Goal: Information Seeking & Learning: Learn about a topic

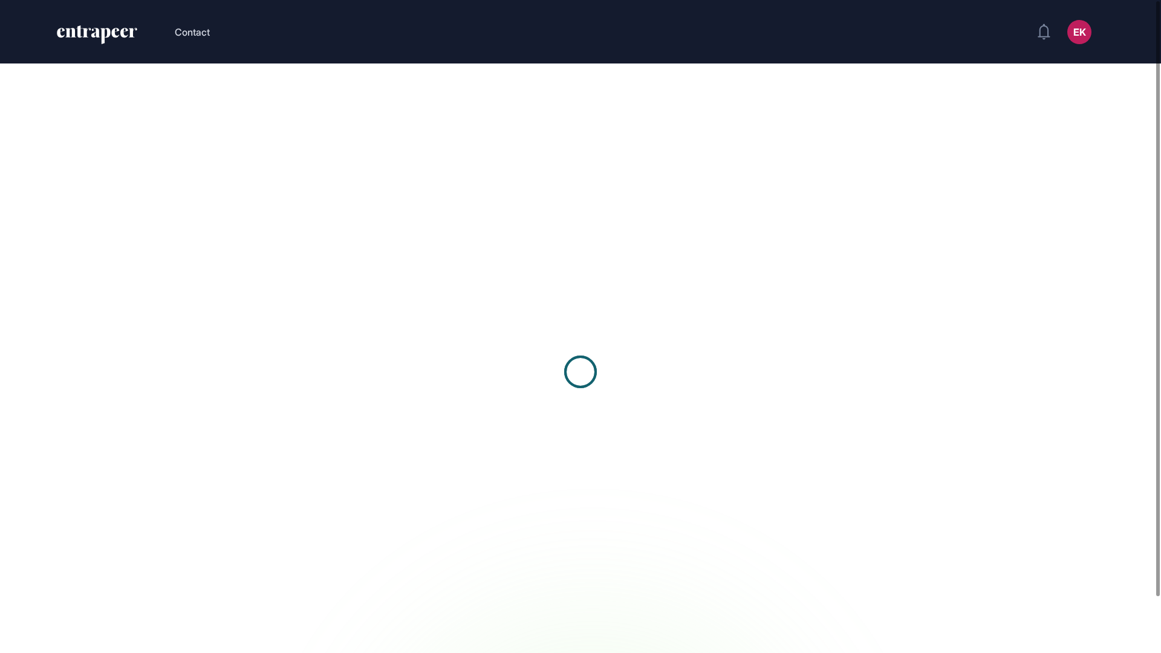
scroll to position [1, 1]
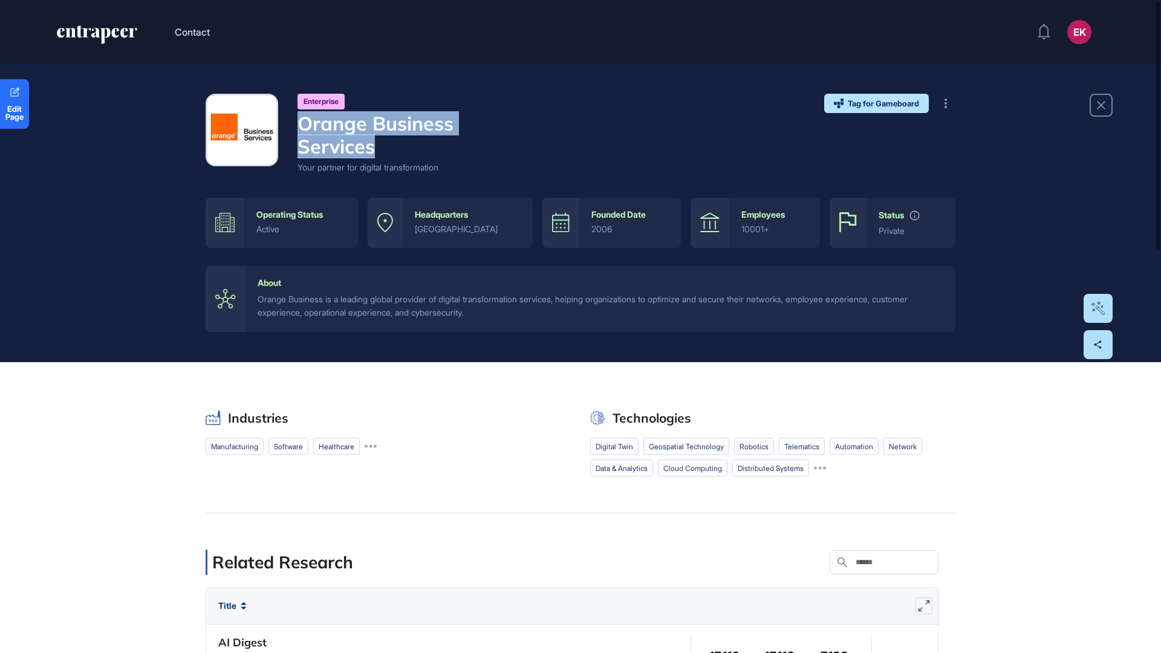
drag, startPoint x: 348, startPoint y: 137, endPoint x: 300, endPoint y: 120, distance: 50.7
click at [301, 120] on h4 "Orange Business Services" at bounding box center [401, 135] width 206 height 47
copy h4 "Orange Business Services"
